Goal: Transaction & Acquisition: Purchase product/service

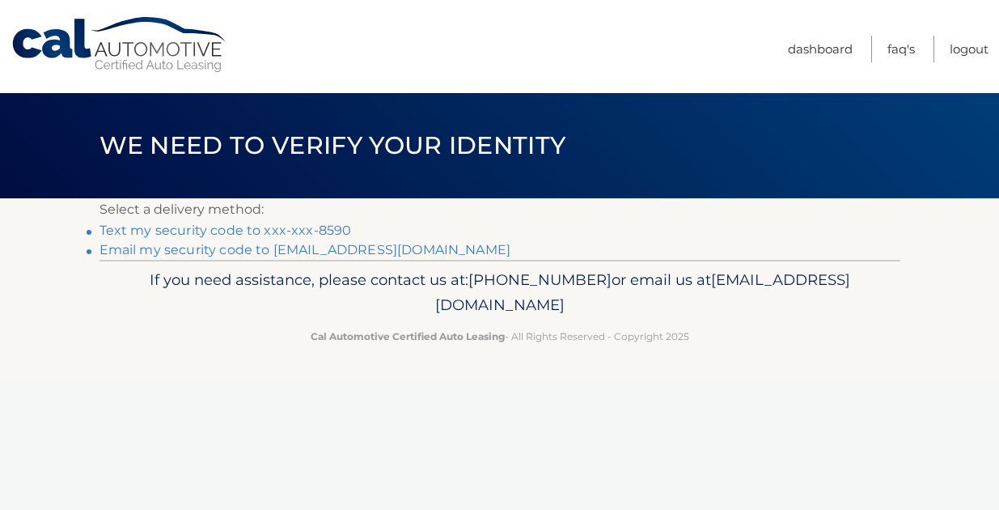
click at [298, 233] on link "Text my security code to xxx-xxx-8590" at bounding box center [225, 229] width 252 height 15
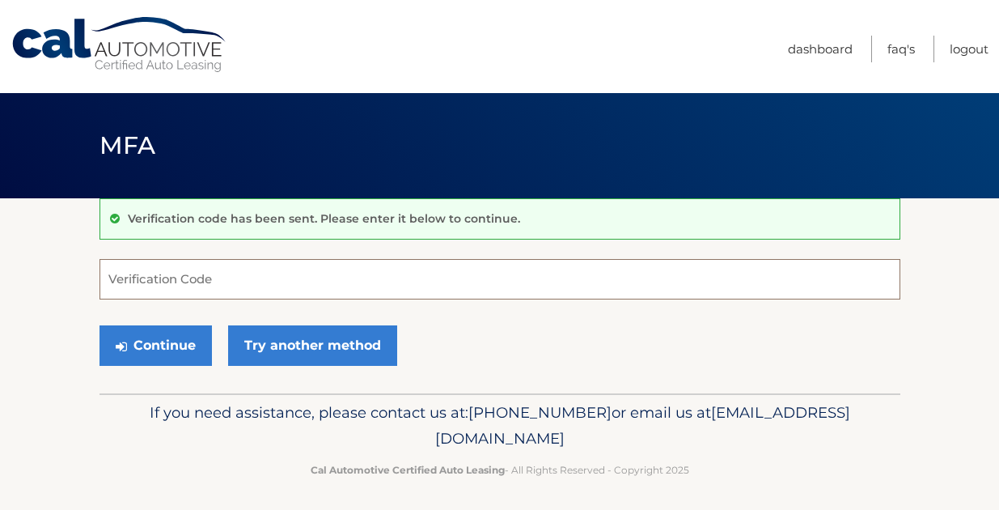
click at [183, 290] on input "Verification Code" at bounding box center [499, 279] width 801 height 40
type input "704262"
click at [99, 325] on button "Continue" at bounding box center [155, 345] width 112 height 40
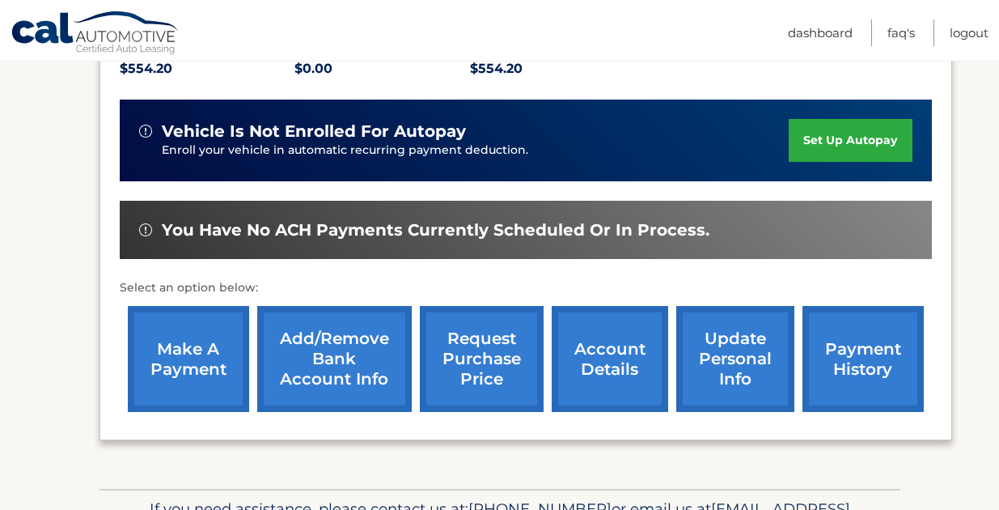
scroll to position [421, 0]
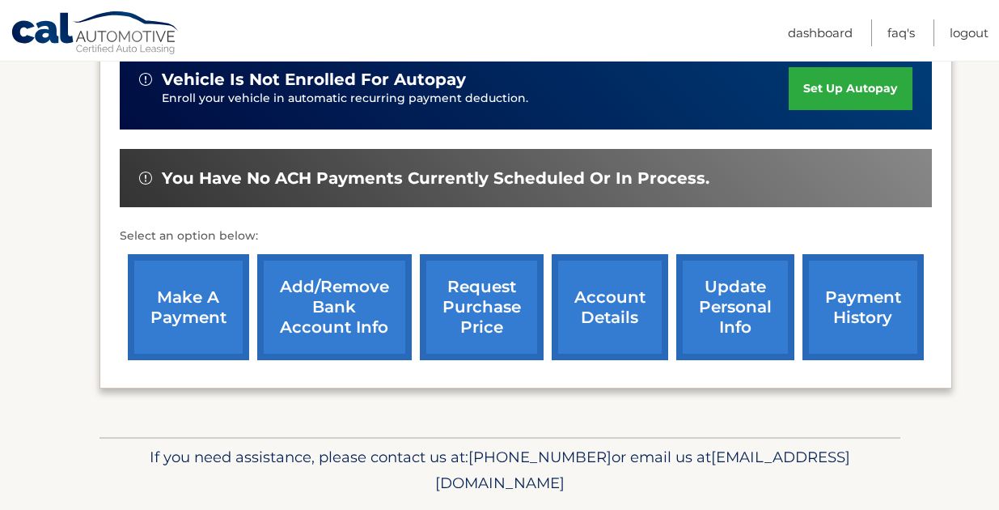
click at [201, 325] on link "make a payment" at bounding box center [188, 307] width 121 height 106
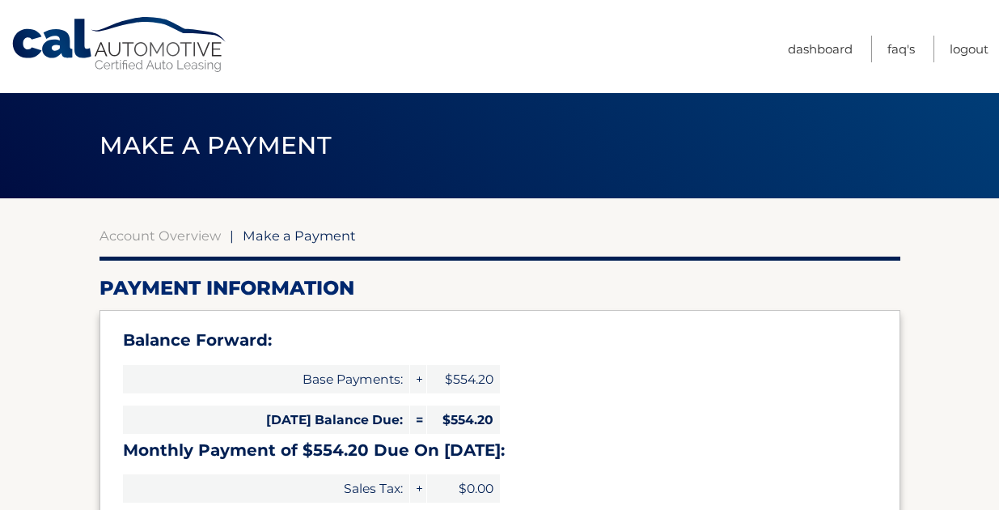
select select "MzRhMDFhNmQtZDgwNy00YTUxLTgwZWItMmU3ZGFhZTk3NTll"
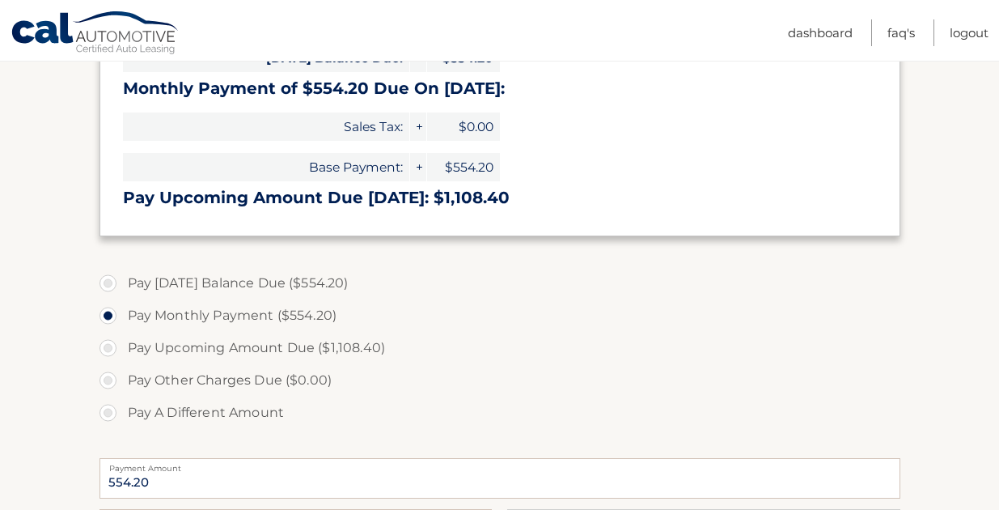
scroll to position [356, 0]
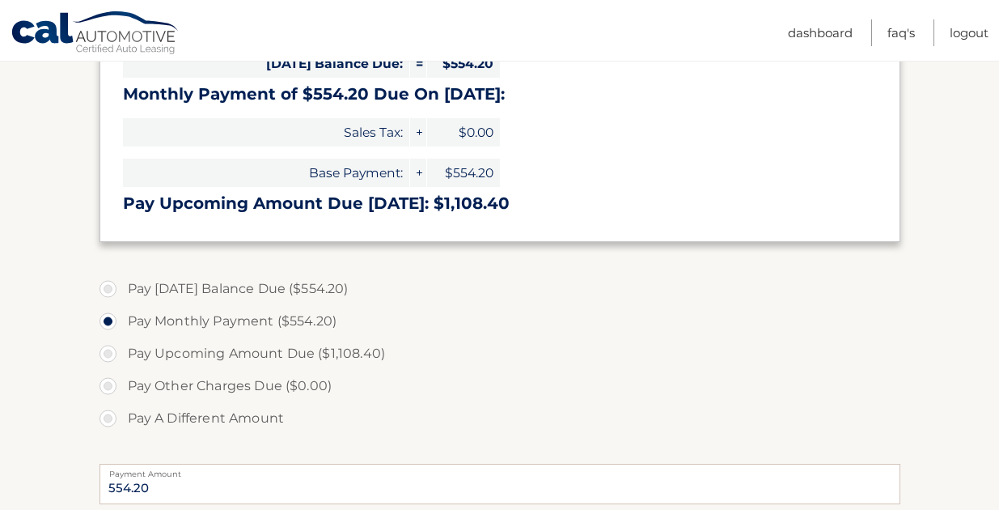
click at [107, 291] on label "Pay Today's Balance Due ($554.20)" at bounding box center [499, 289] width 801 height 32
click at [107, 291] on input "Pay Today's Balance Due ($554.20)" at bounding box center [114, 286] width 16 height 26
radio input "true"
click at [650, 324] on label "Pay Monthly Payment ($554.20)" at bounding box center [499, 321] width 801 height 32
click at [122, 324] on input "Pay Monthly Payment ($554.20)" at bounding box center [114, 318] width 16 height 26
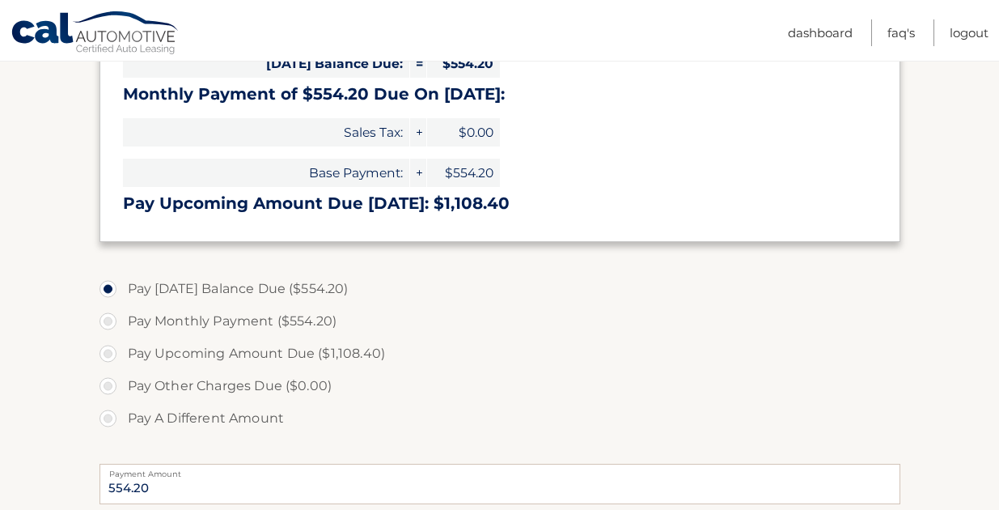
radio input "true"
click at [106, 273] on input "Pay Today's Balance Due ($554.20)" at bounding box center [114, 286] width 16 height 26
radio input "true"
click at [106, 402] on input "Pay A Different Amount" at bounding box center [114, 415] width 16 height 26
radio input "true"
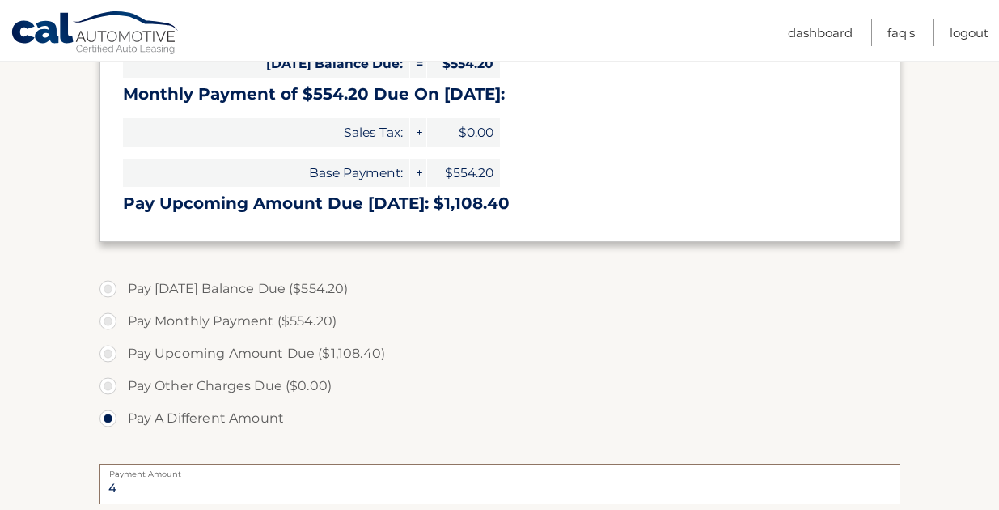
type input "5"
click at [103, 285] on label "Pay Today's Balance Due ($554.20)" at bounding box center [499, 289] width 801 height 32
click at [106, 285] on input "Pay Today's Balance Due ($554.20)" at bounding box center [114, 286] width 16 height 26
radio input "true"
type input "554.20"
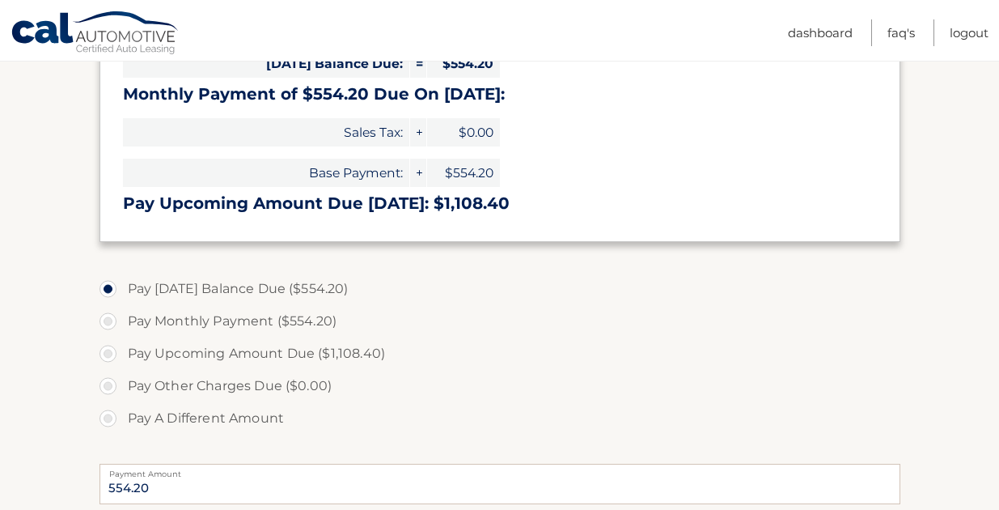
click at [44, 286] on section "Account Overview | Make a Payment Payment Information Balance Forward: Base Pay…" at bounding box center [499, 294] width 999 height 904
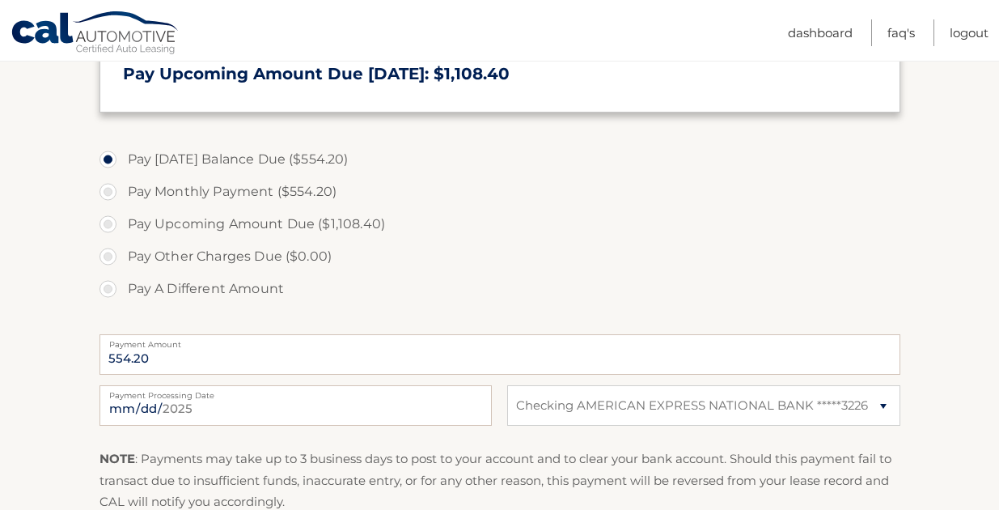
scroll to position [518, 0]
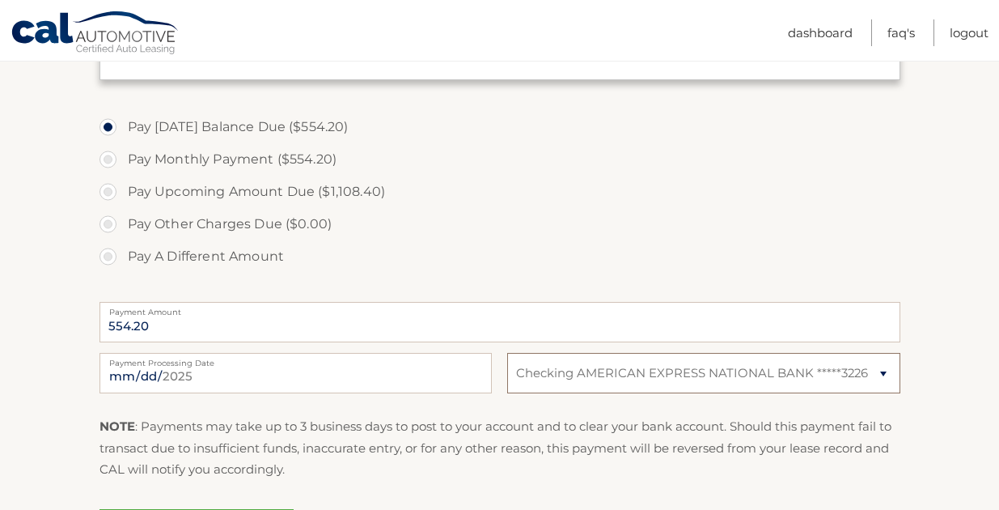
click at [749, 367] on select "Select Bank Account Checking AMERICAN EXPRESS NATIONAL BANK *****3226" at bounding box center [703, 373] width 392 height 40
click at [507, 353] on select "Select Bank Account Checking AMERICAN EXPRESS NATIONAL BANK *****3226" at bounding box center [703, 373] width 392 height 40
click at [806, 415] on fieldset "Pay Today's Balance Due ($554.20) Pay Monthly Payment ($554.20) Pay Upcoming Am…" at bounding box center [499, 345] width 801 height 478
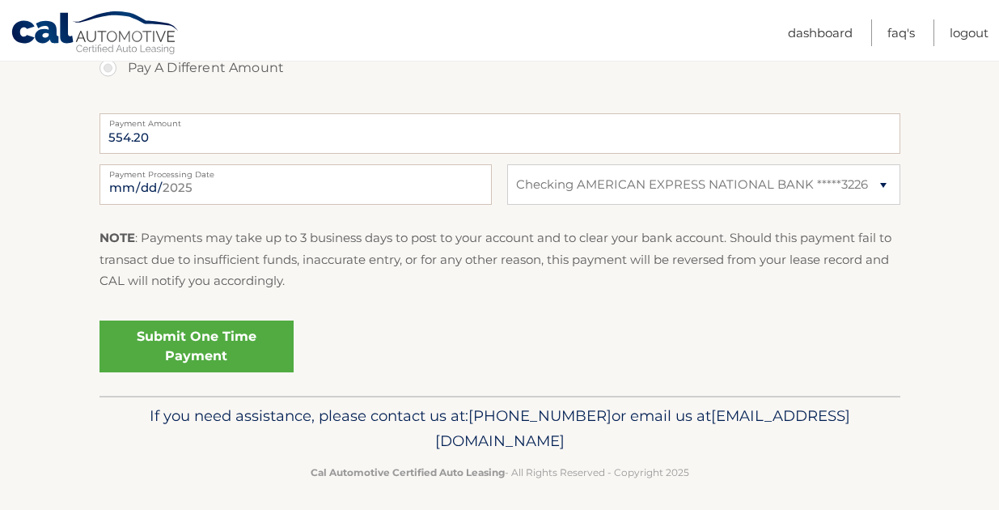
scroll to position [715, 0]
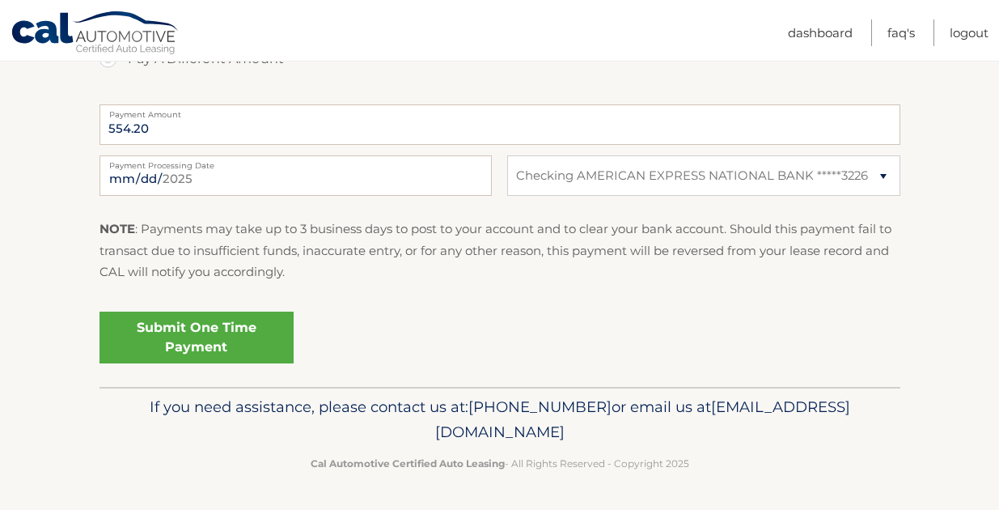
click at [262, 345] on link "Submit One Time Payment" at bounding box center [196, 337] width 194 height 52
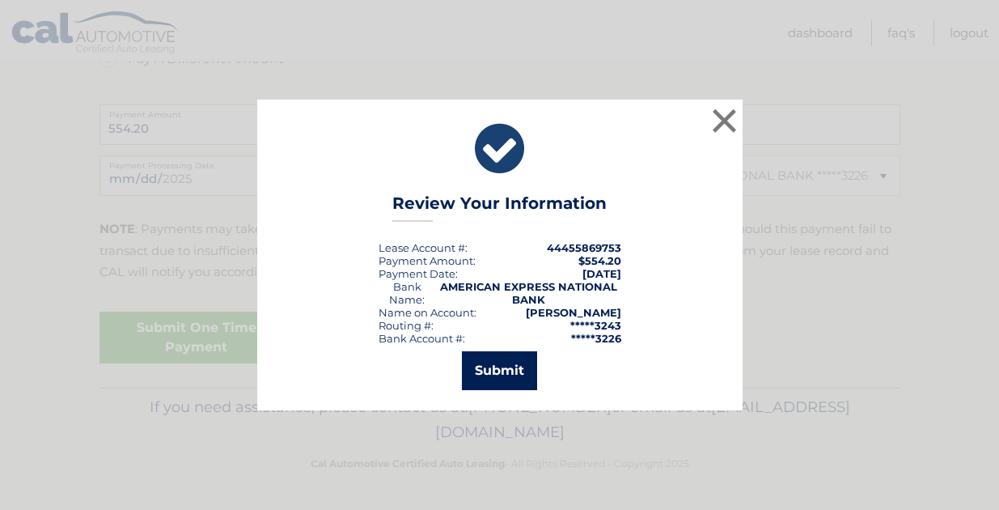
click at [526, 366] on button "Submit" at bounding box center [499, 370] width 75 height 39
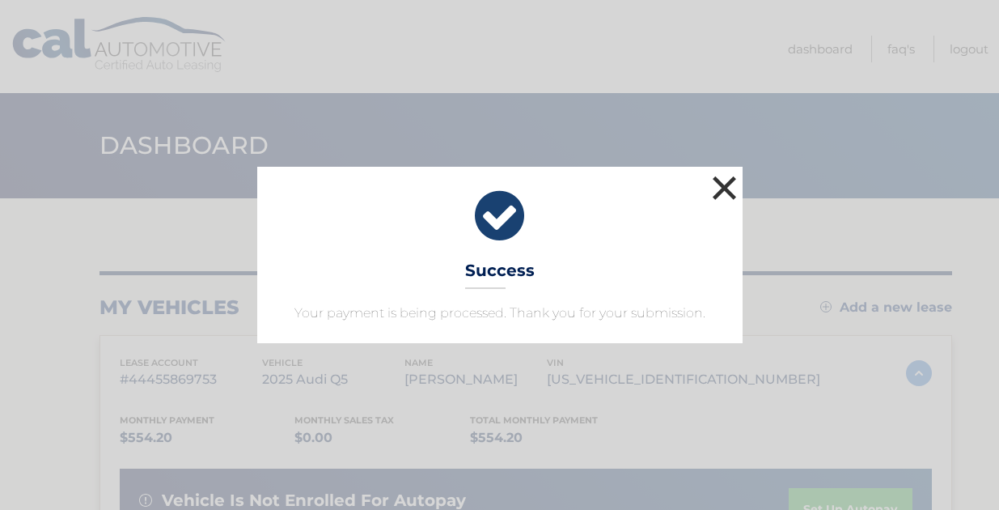
click at [725, 181] on button "×" at bounding box center [725, 187] width 32 height 32
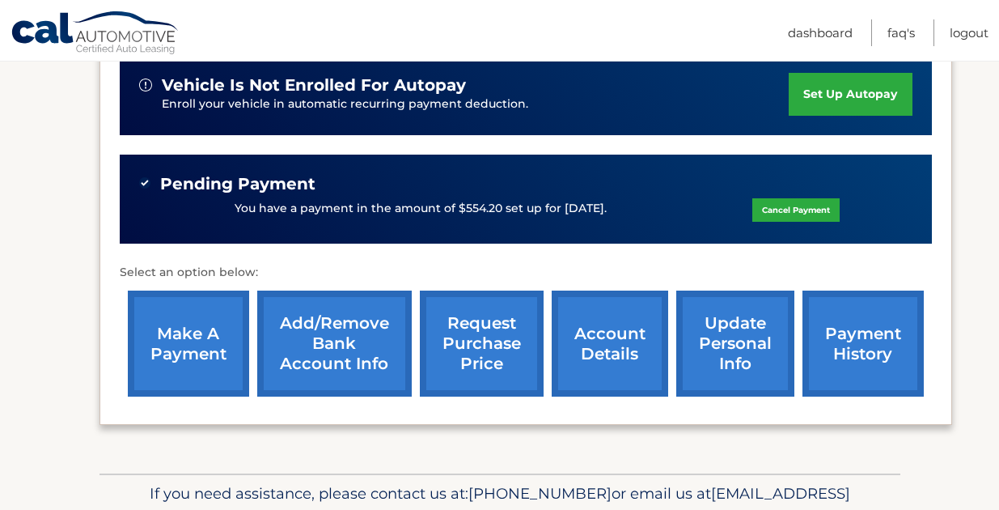
scroll to position [421, 0]
